Goal: Find specific page/section

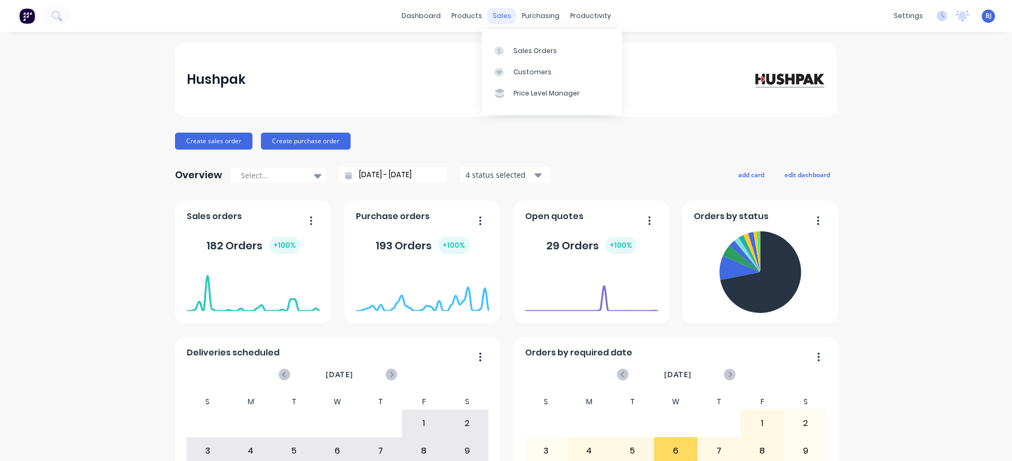
click at [498, 15] on div "sales" at bounding box center [502, 16] width 29 height 16
click at [528, 51] on div "Sales Orders" at bounding box center [536, 51] width 44 height 10
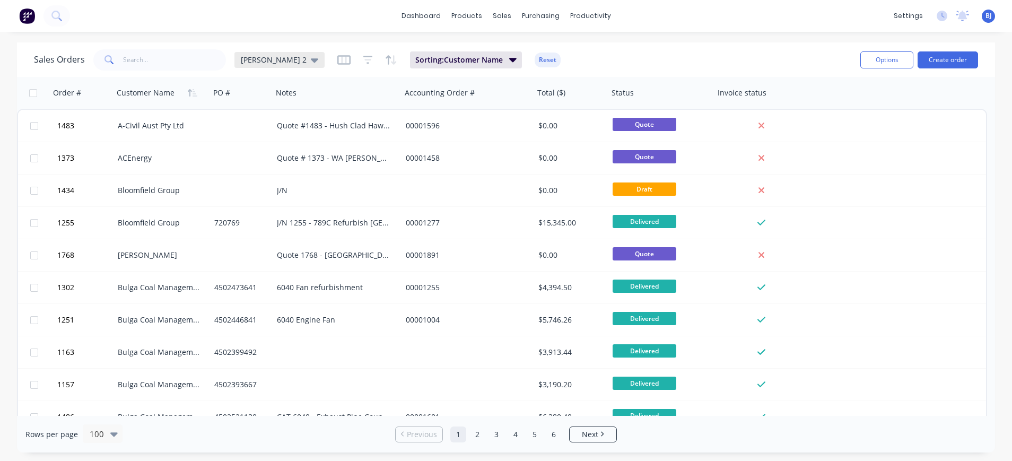
click at [274, 58] on div "beth 2" at bounding box center [280, 60] width 90 height 16
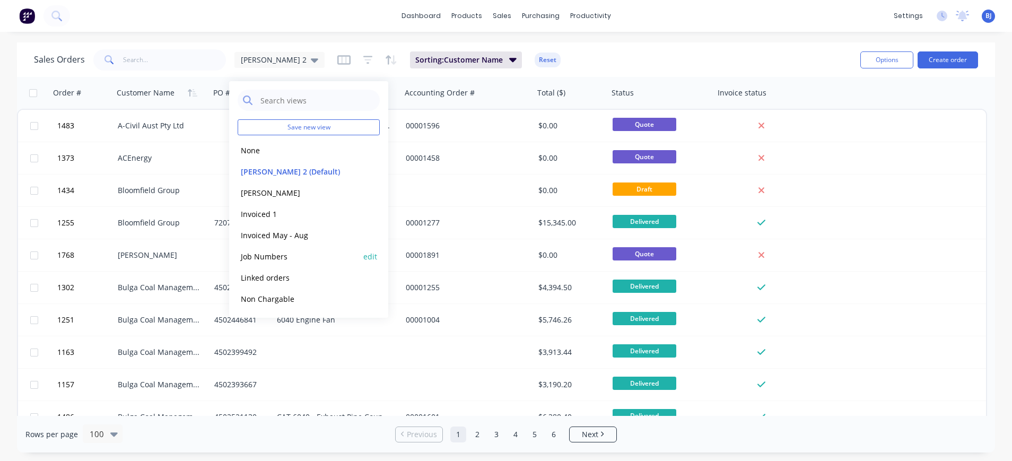
click at [279, 253] on button "Job Numbers" at bounding box center [298, 256] width 121 height 12
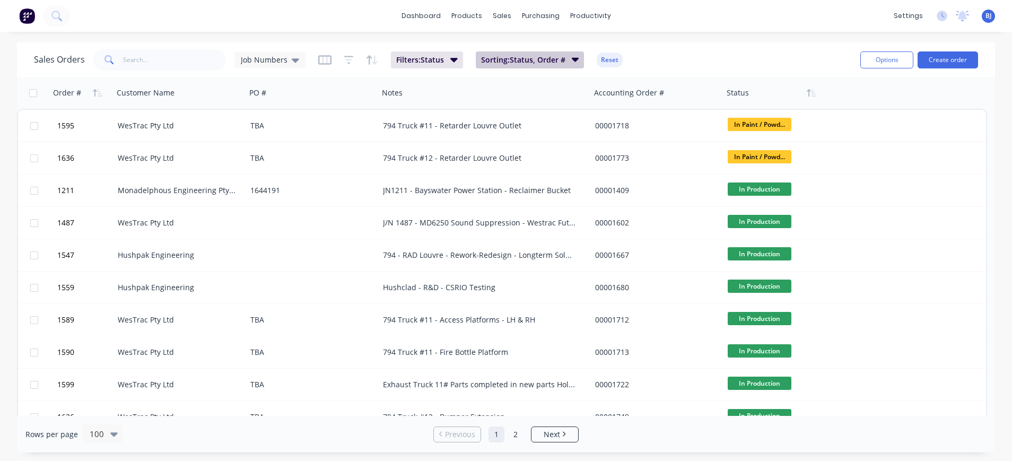
click at [574, 58] on icon "button" at bounding box center [575, 60] width 7 height 12
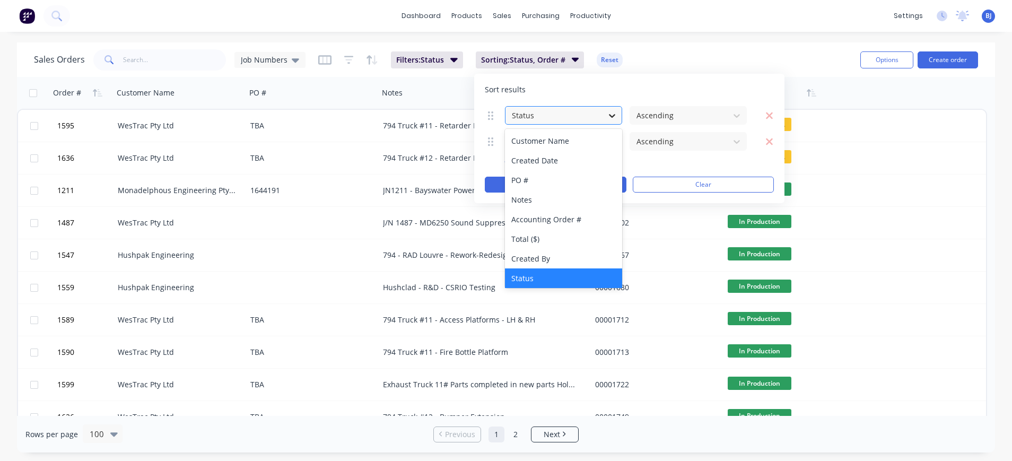
click at [609, 111] on icon at bounding box center [612, 115] width 11 height 11
click at [579, 279] on div "Status" at bounding box center [563, 278] width 117 height 20
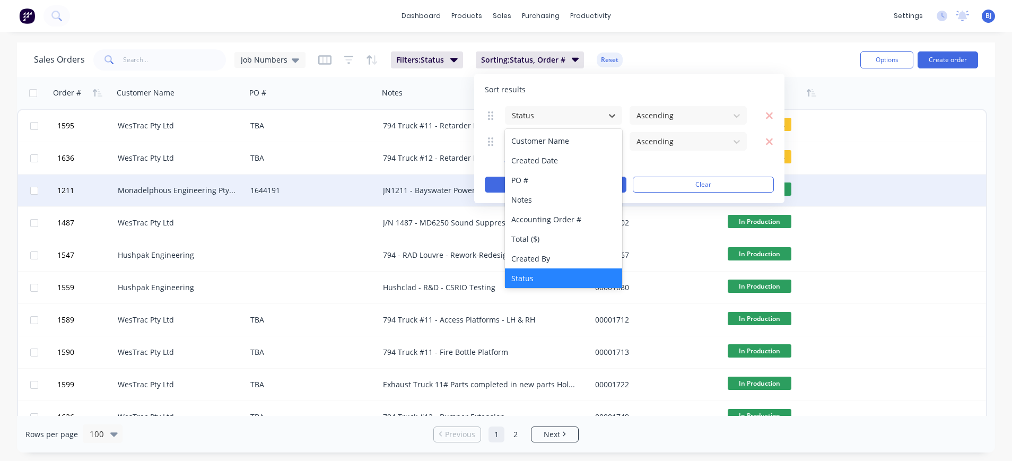
click at [879, 198] on div "1211 Monadelphous Engineering Pty Ltd 1644191 JN1211 - Bayswater Power Station …" at bounding box center [502, 191] width 968 height 32
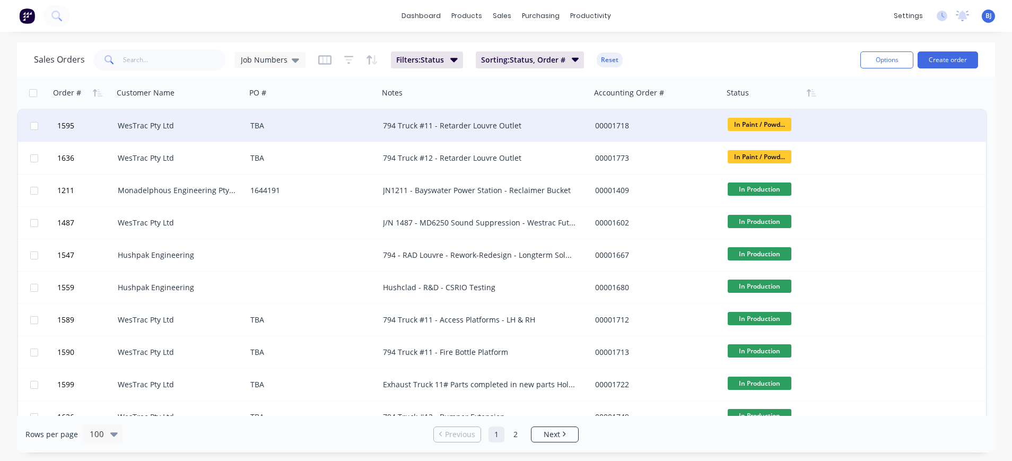
drag, startPoint x: 59, startPoint y: 122, endPoint x: 349, endPoint y: 141, distance: 290.3
click at [349, 141] on div "1595 WesTrac Pty Ltd TBA 794 Truck #11 - Retarder Louvre Outlet 00001718 In Pai…" at bounding box center [502, 126] width 968 height 32
